Goal: Task Accomplishment & Management: Use online tool/utility

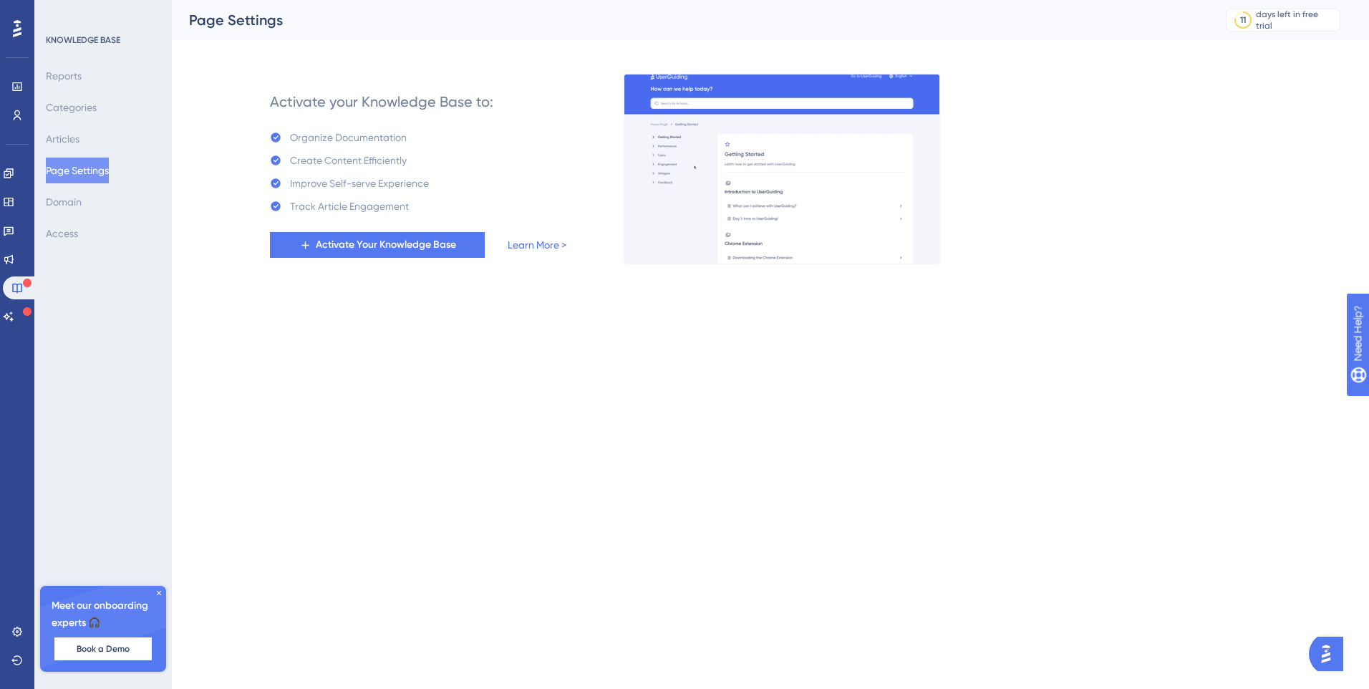
click at [18, 25] on icon at bounding box center [17, 28] width 9 height 17
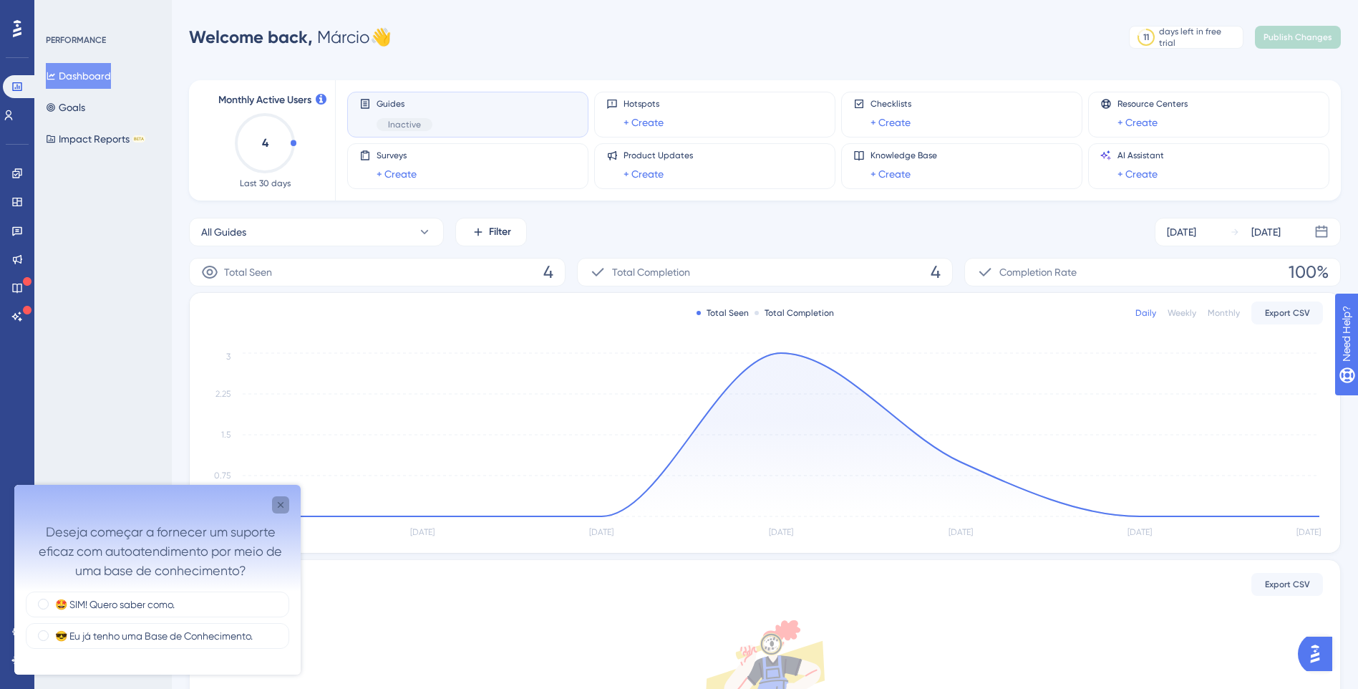
click at [285, 509] on icon "Close survey" at bounding box center [280, 504] width 11 height 11
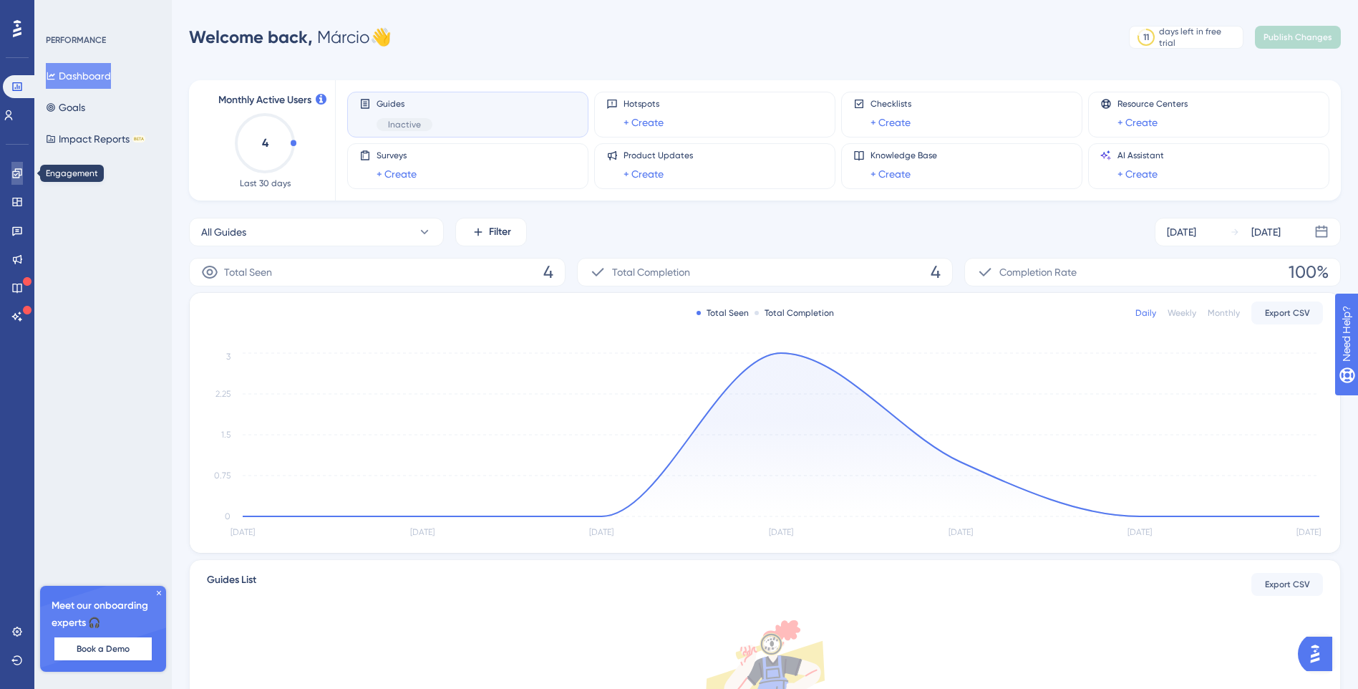
click at [11, 181] on link at bounding box center [16, 173] width 11 height 23
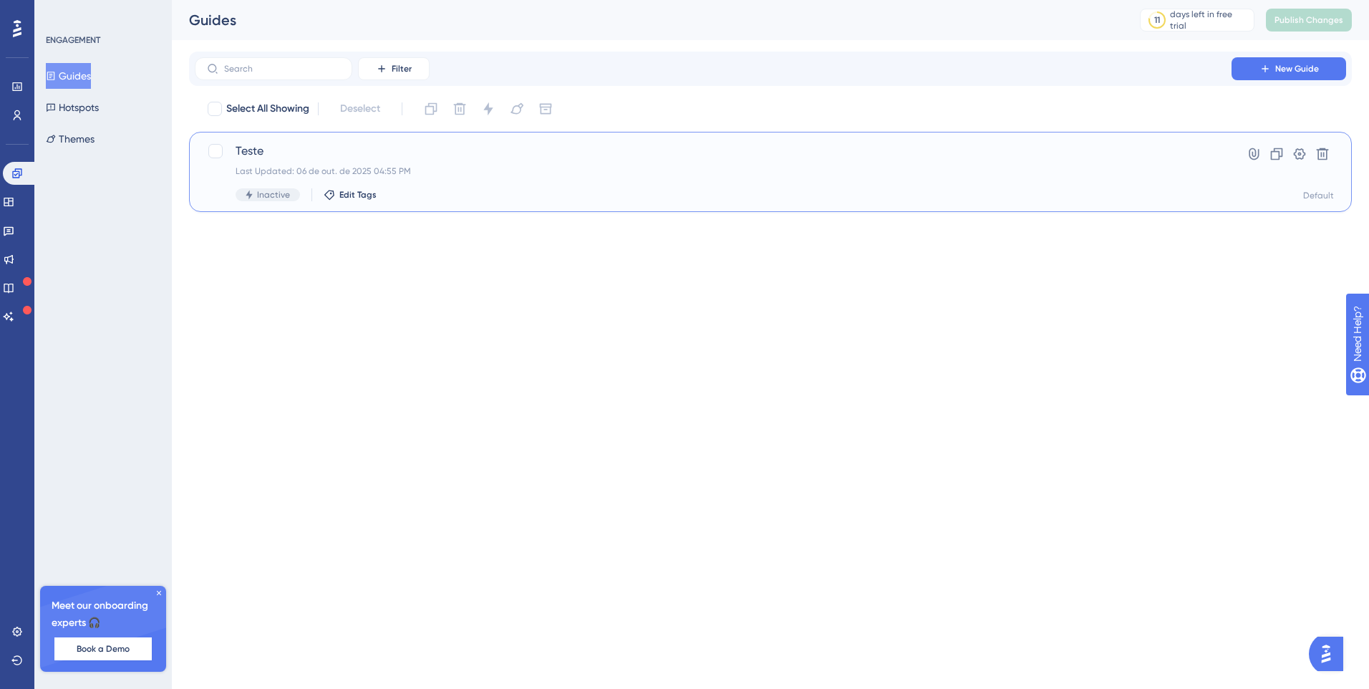
click at [533, 165] on div "Teste Last Updated: 06 de out. de 2025 04:55 PM Inactive Edit Tags" at bounding box center [713, 171] width 955 height 59
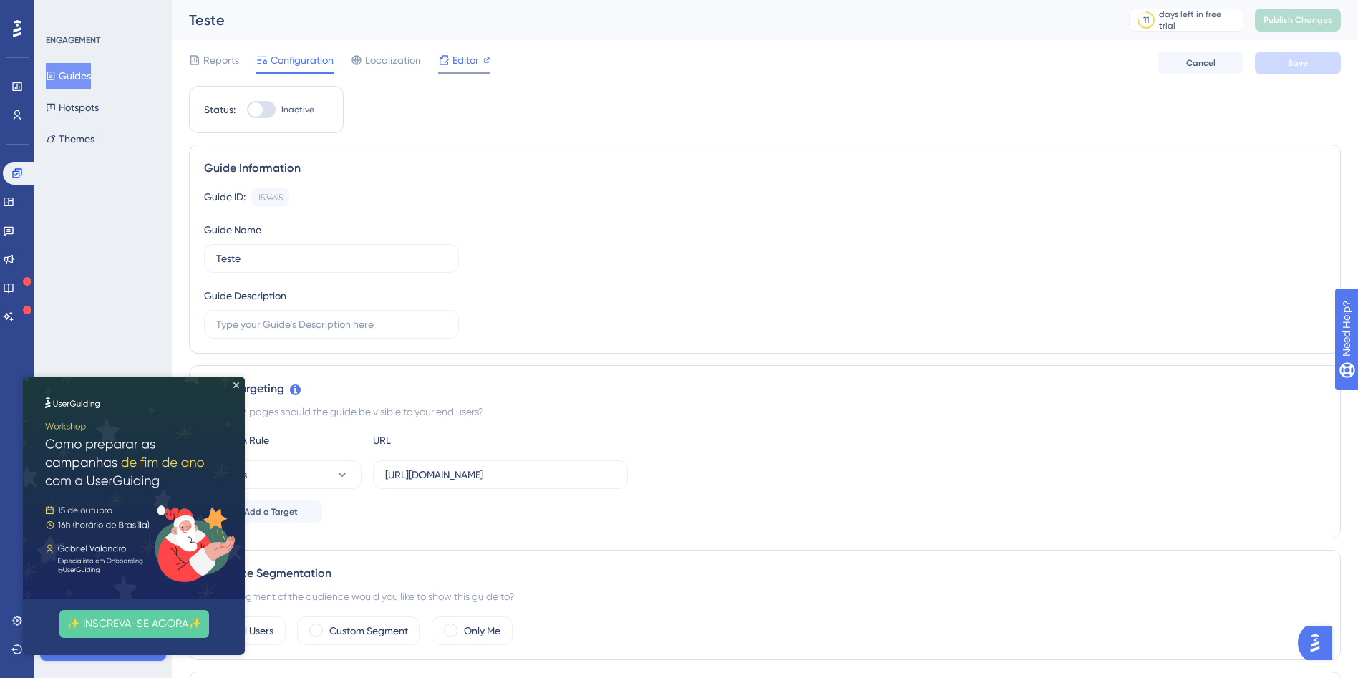
click at [482, 64] on div "Editor" at bounding box center [464, 60] width 52 height 17
click at [475, 62] on span "Editor" at bounding box center [466, 60] width 26 height 17
click at [235, 386] on icon "Close Preview" at bounding box center [236, 385] width 6 height 6
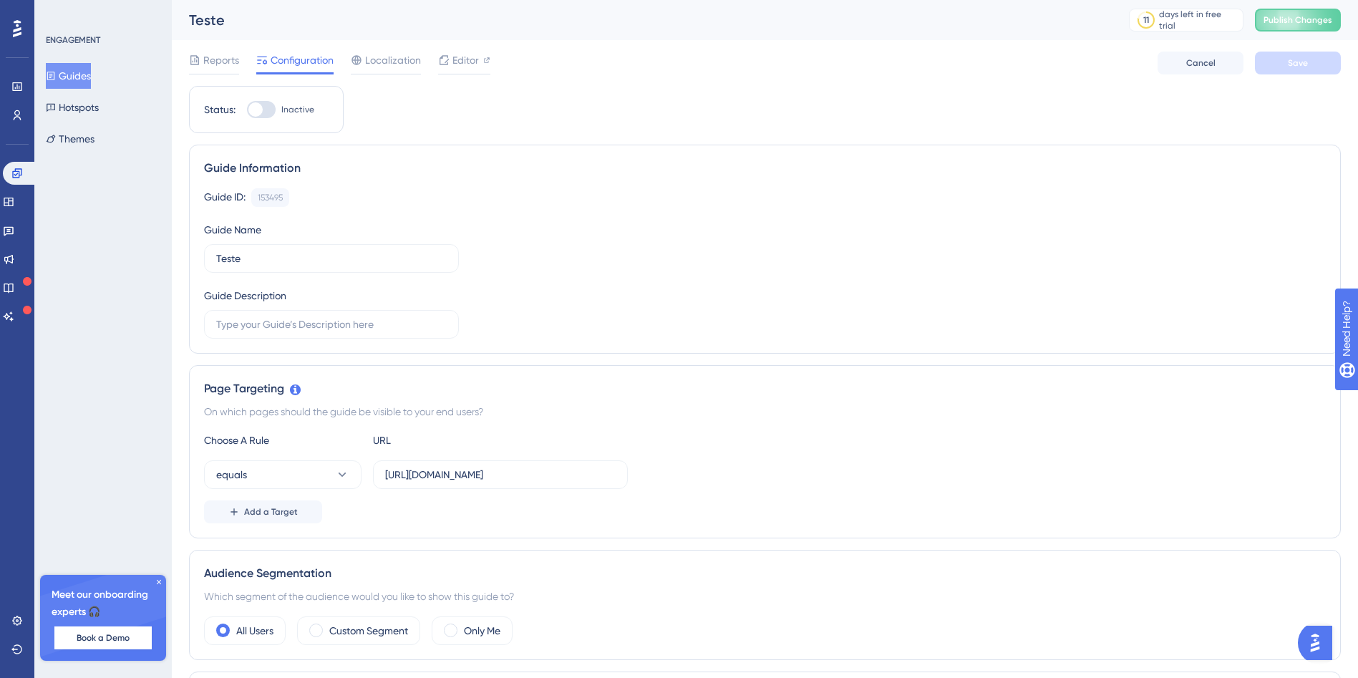
click at [71, 74] on button "Guides" at bounding box center [68, 76] width 45 height 26
